Goal: Find contact information: Find contact information

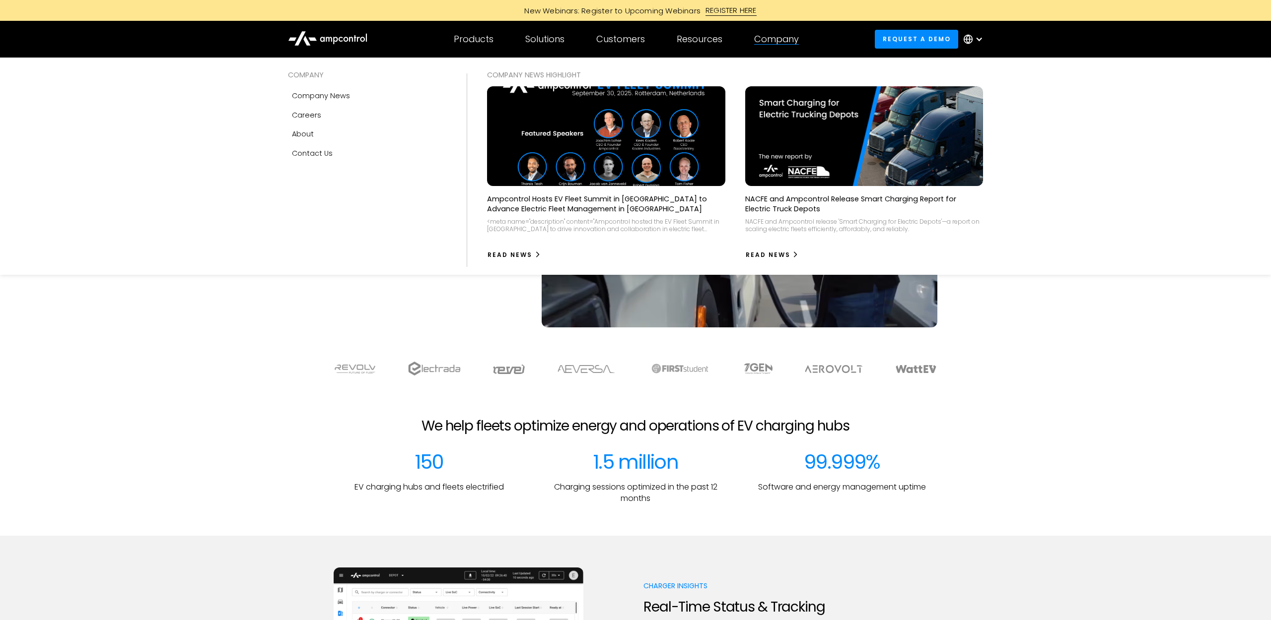
click at [785, 39] on div "Company" at bounding box center [776, 39] width 45 height 11
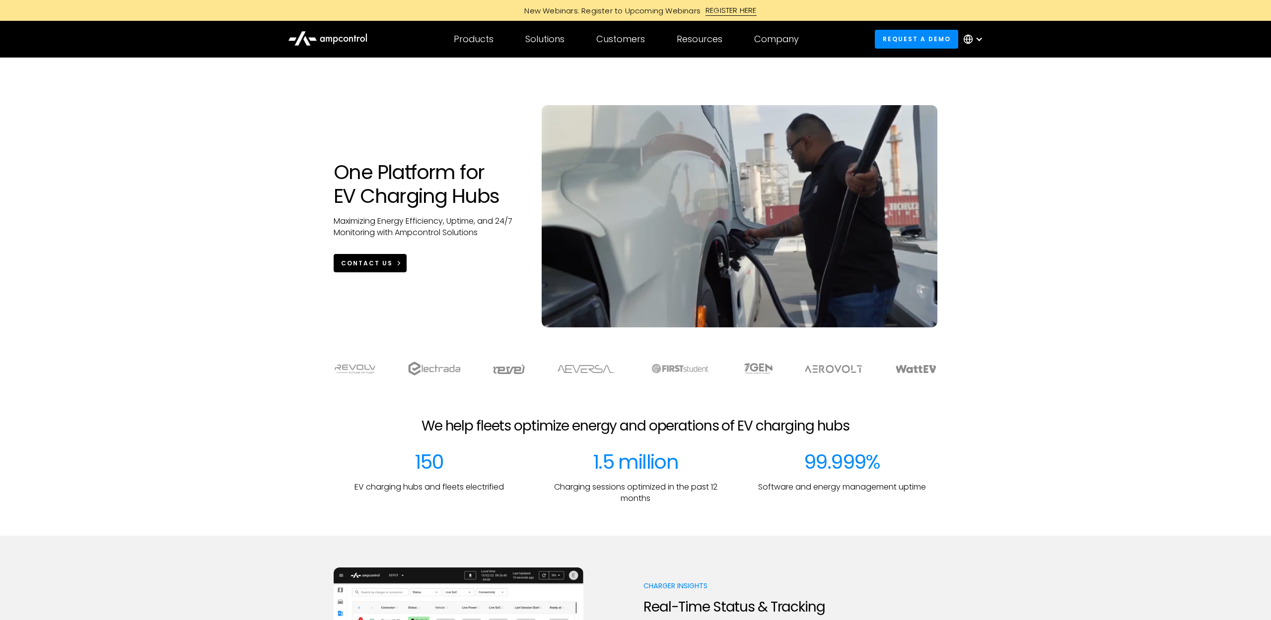
click at [367, 266] on div "CONTACT US" at bounding box center [367, 263] width 52 height 9
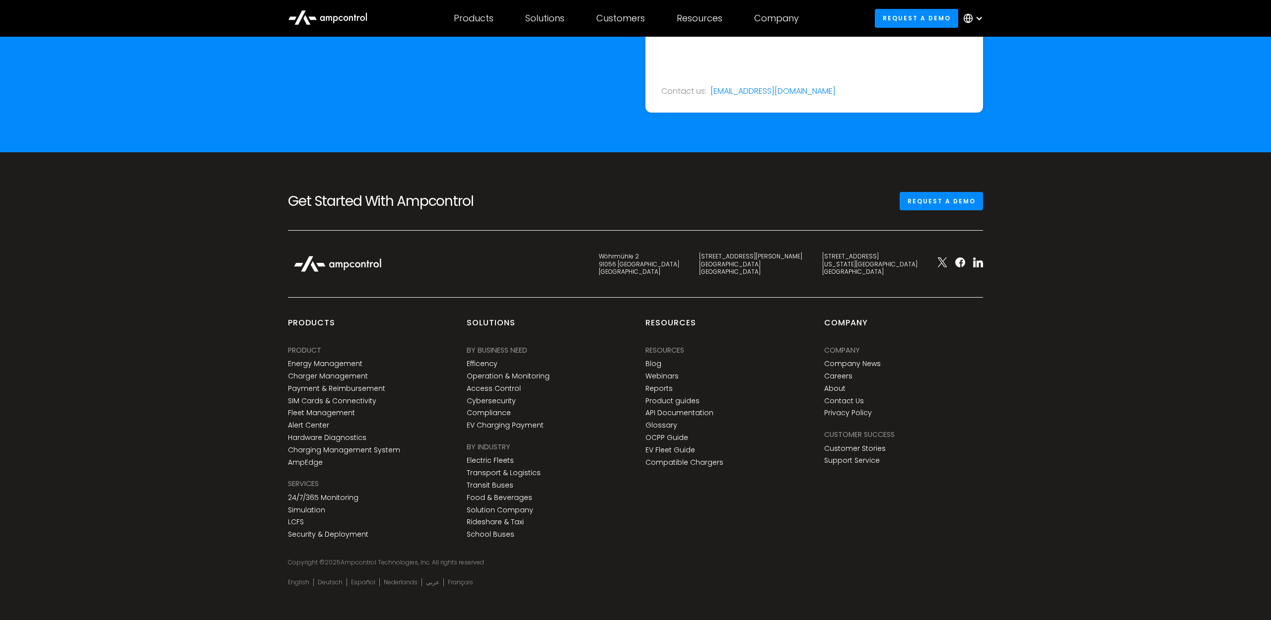
scroll to position [3621, 0]
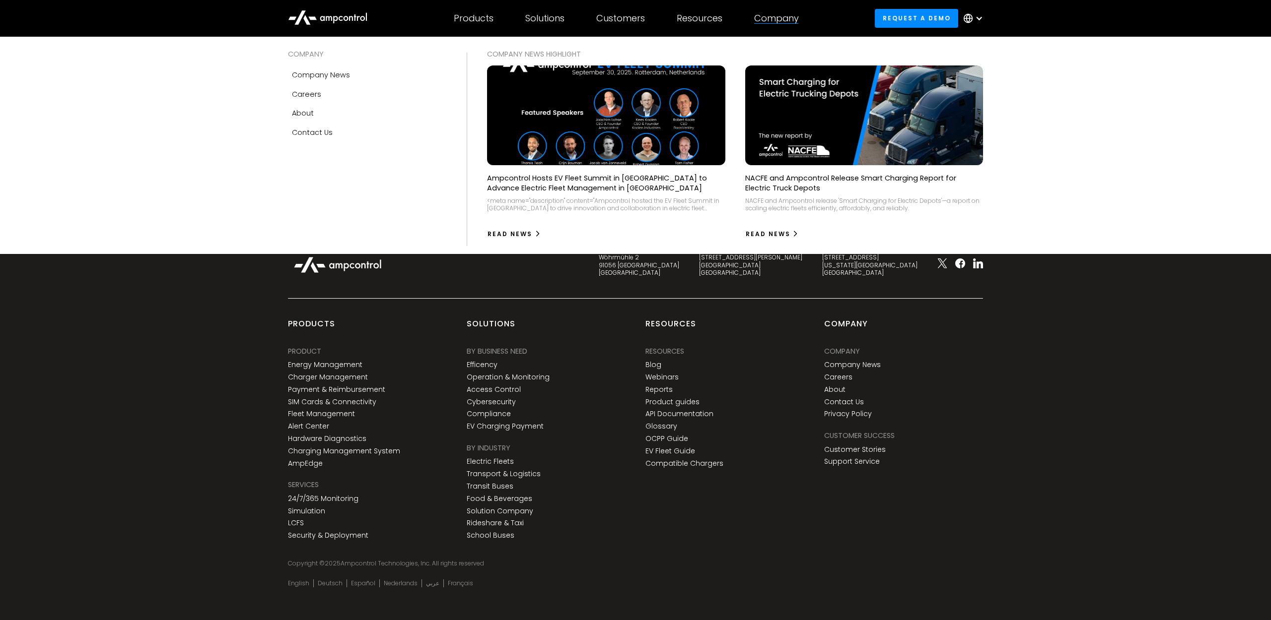
click at [784, 18] on div "Company" at bounding box center [776, 18] width 45 height 11
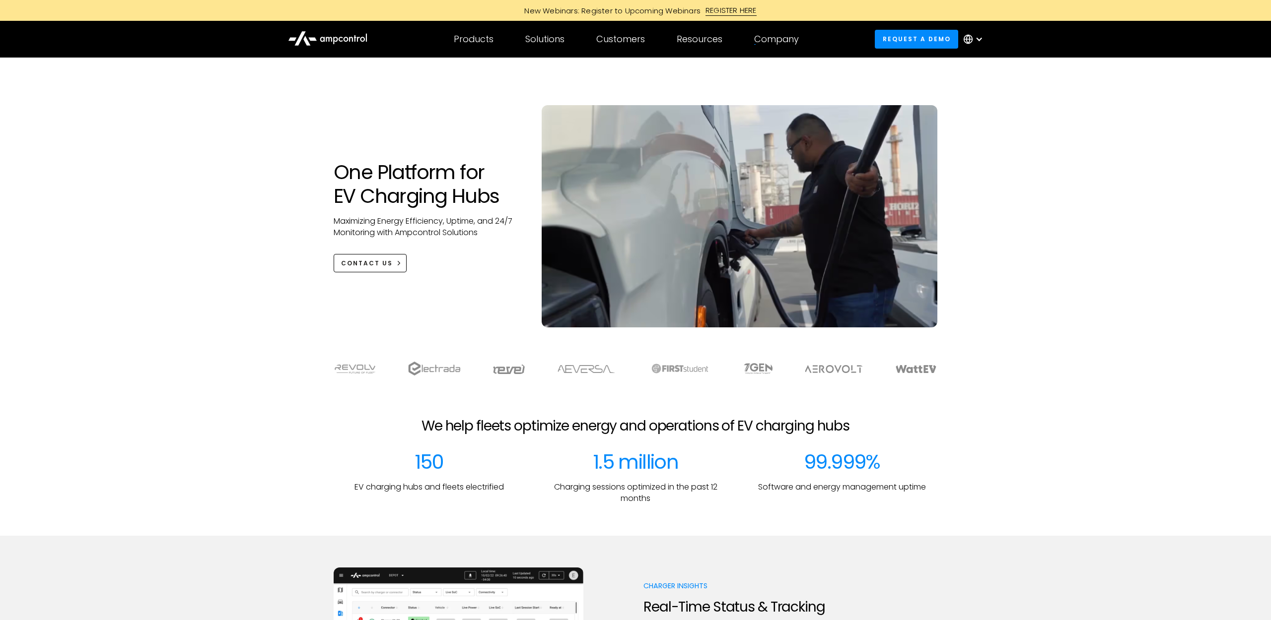
scroll to position [0, 0]
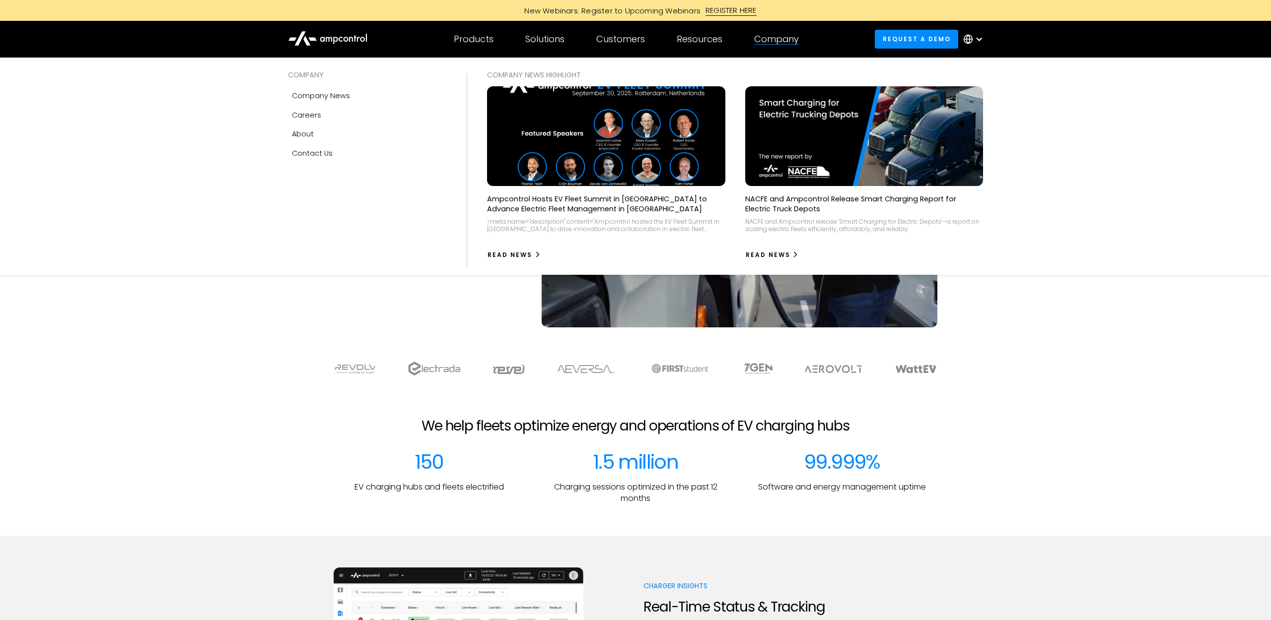
click at [783, 38] on div "Company" at bounding box center [776, 39] width 45 height 11
click at [760, 39] on div "Company" at bounding box center [776, 39] width 45 height 11
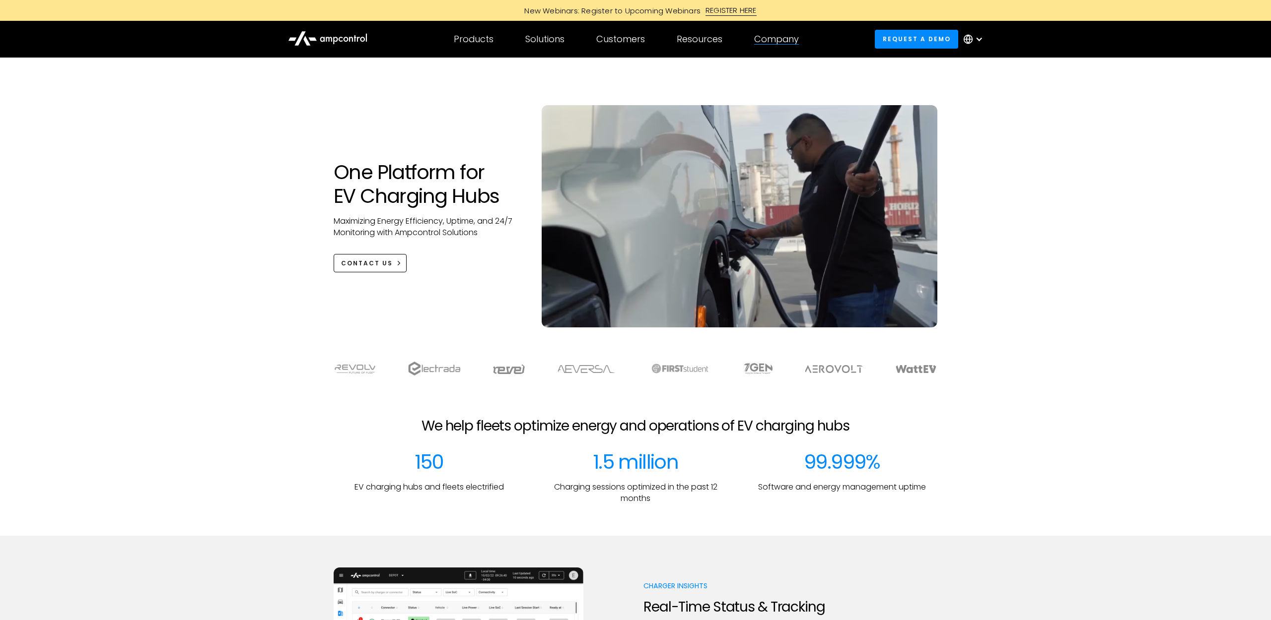
click at [760, 39] on div "Company" at bounding box center [776, 39] width 45 height 11
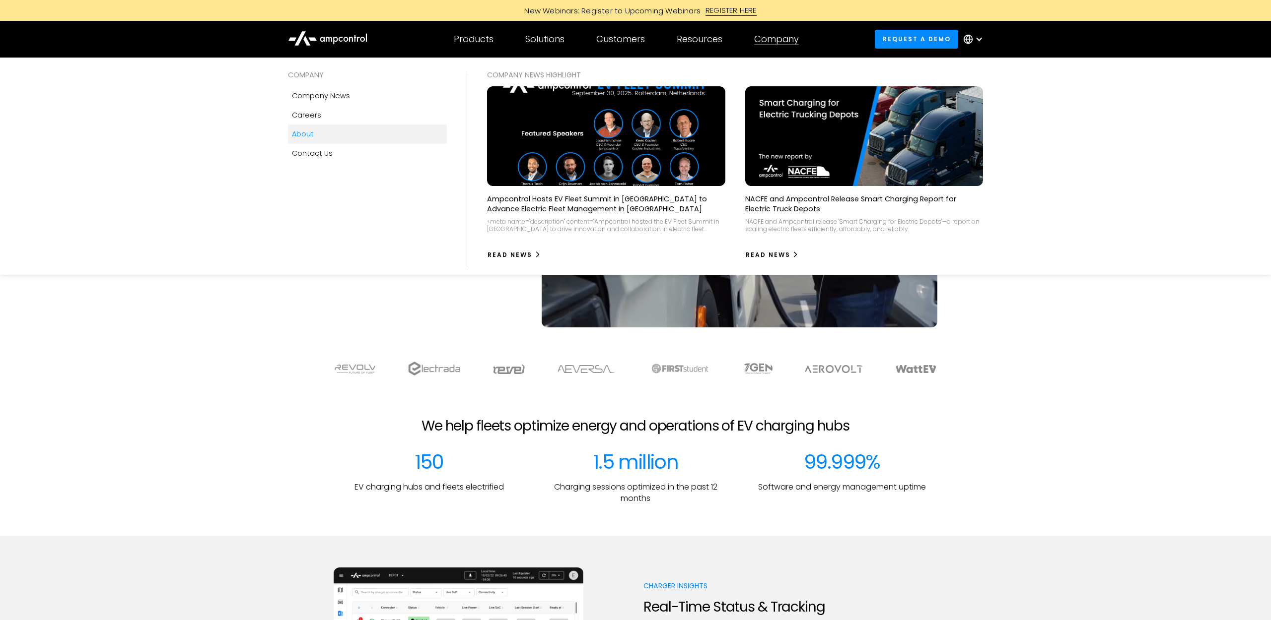
click at [298, 134] on div "About" at bounding box center [303, 134] width 22 height 11
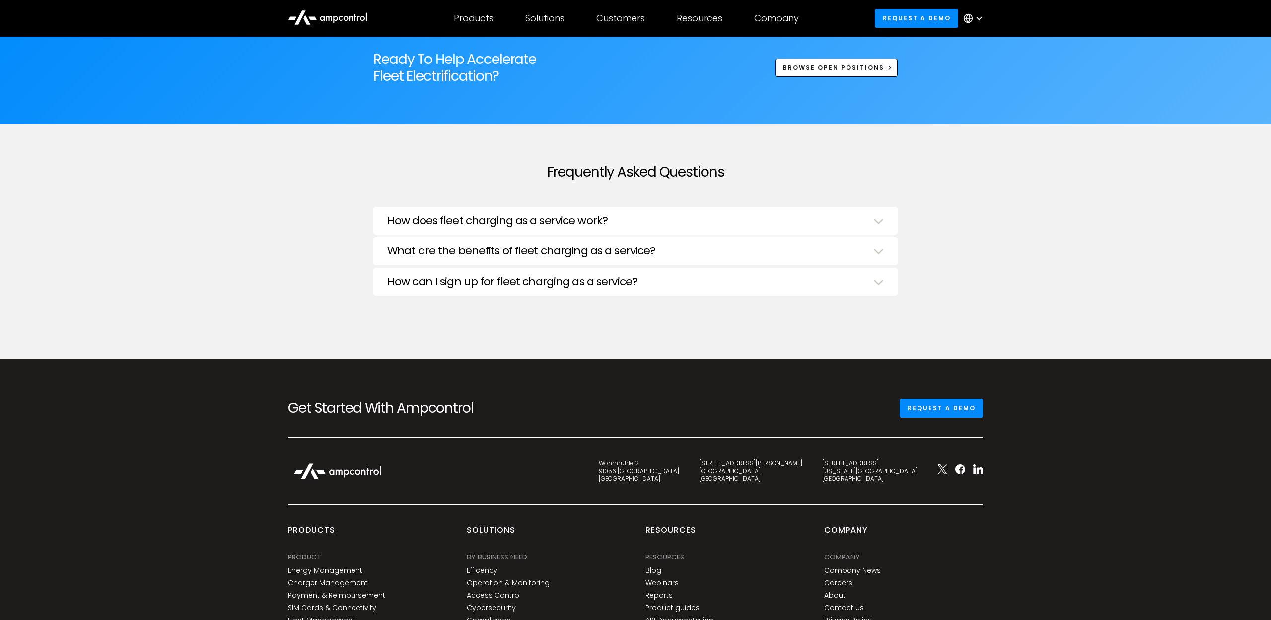
scroll to position [3496, 0]
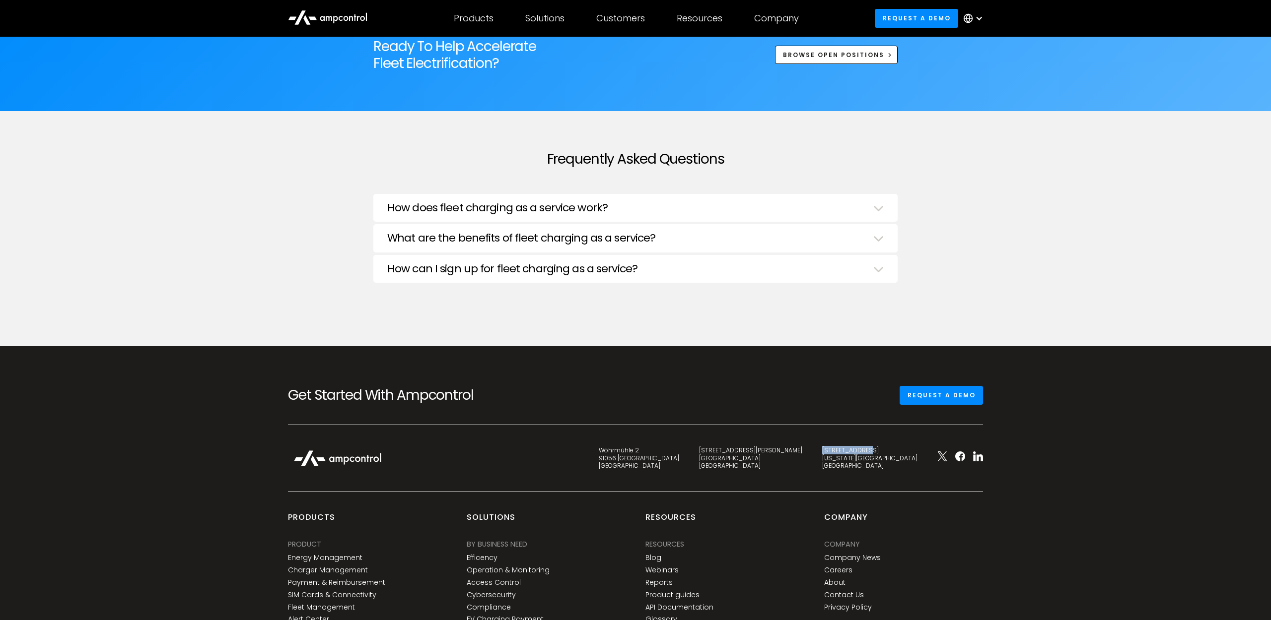
drag, startPoint x: 864, startPoint y: 441, endPoint x: 911, endPoint y: 443, distance: 47.7
click at [911, 447] on div "[STREET_ADDRESS][US_STATE]" at bounding box center [869, 458] width 115 height 23
copy div "[STREET_ADDRESS]"
click at [1009, 246] on div "Frequently Asked Questions How does fleet charging as a service work? Fleet ope…" at bounding box center [635, 228] width 1271 height 235
click at [1006, 195] on div "Frequently Asked Questions How does fleet charging as a service work? Fleet ope…" at bounding box center [635, 228] width 1271 height 235
